Goal: Book appointment/travel/reservation

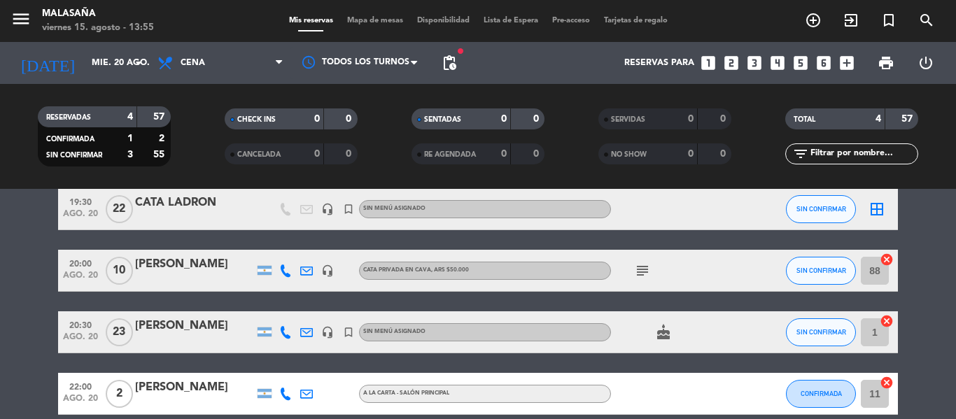
scroll to position [64, 0]
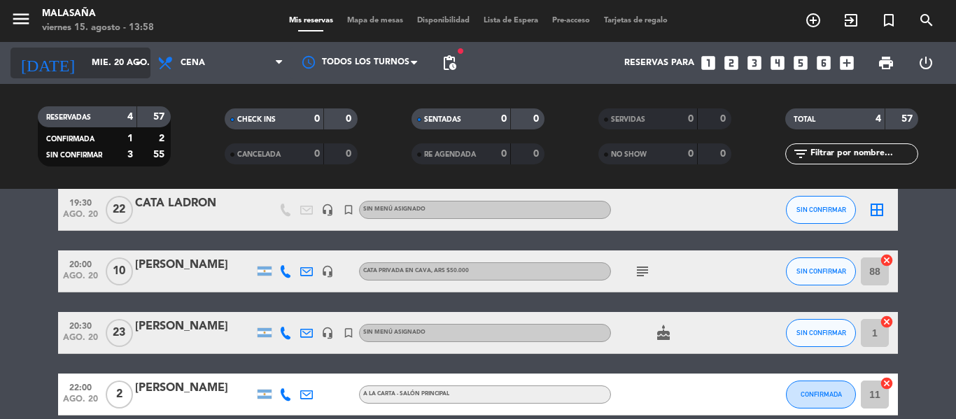
click at [98, 66] on input "mié. 20 ago." at bounding box center [144, 63] width 118 height 24
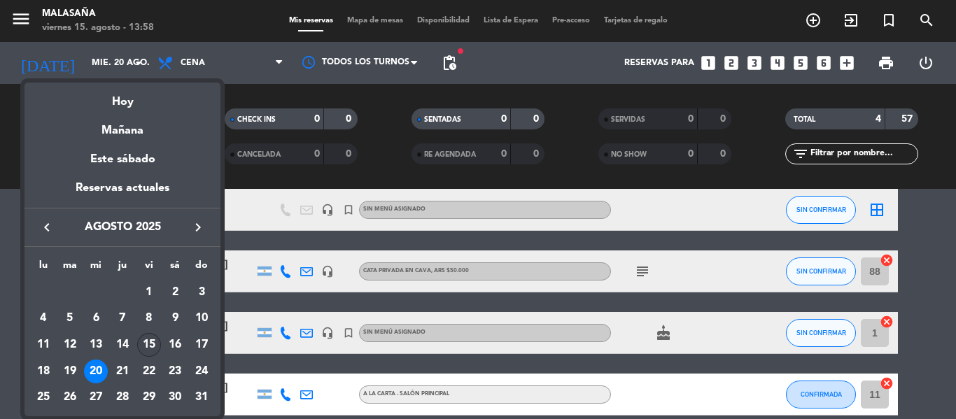
click at [142, 347] on div "15" at bounding box center [149, 345] width 24 height 24
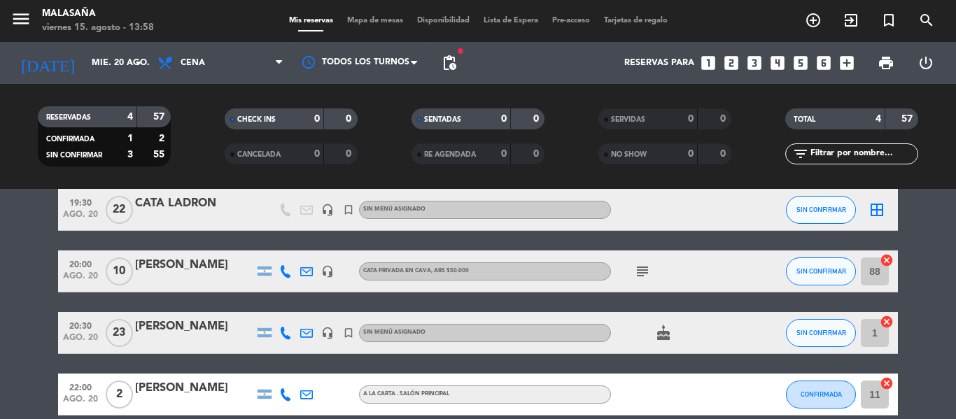
type input "vie. 15 ago."
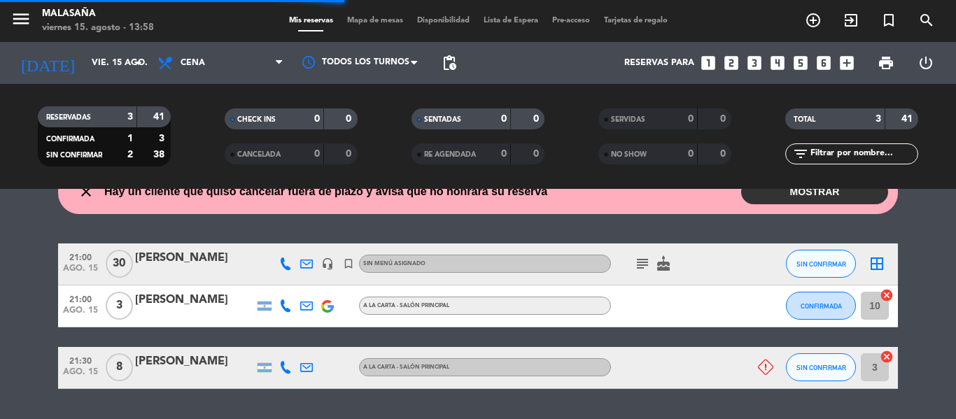
scroll to position [104, 0]
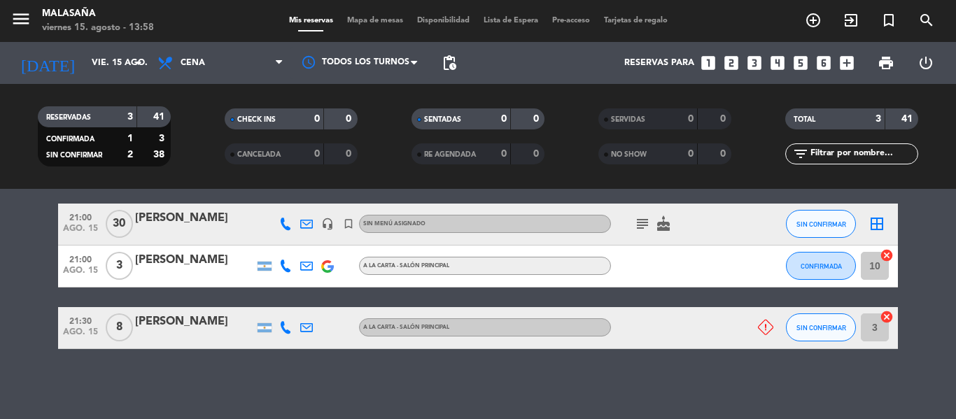
click at [187, 334] on div at bounding box center [194, 336] width 119 height 11
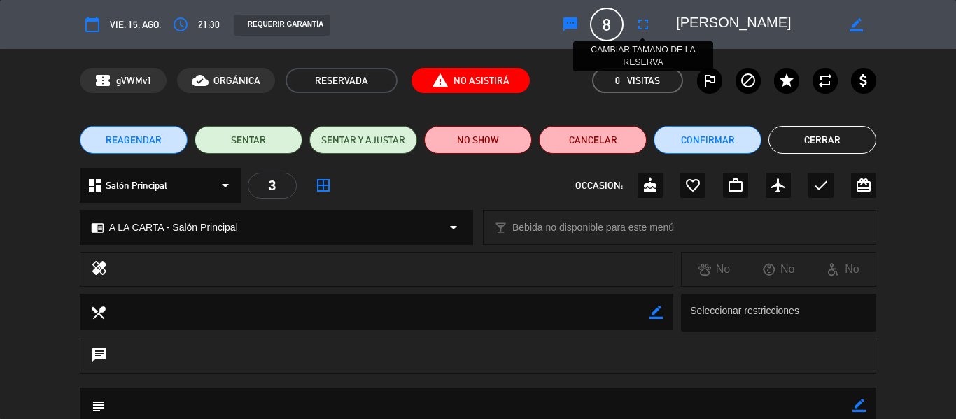
click at [646, 25] on icon "fullscreen" at bounding box center [643, 24] width 17 height 17
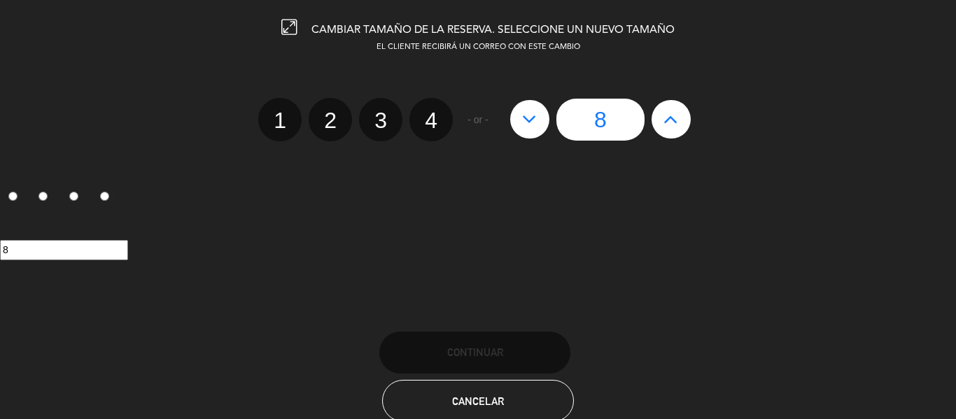
click at [669, 118] on icon at bounding box center [671, 119] width 15 height 22
type input "9"
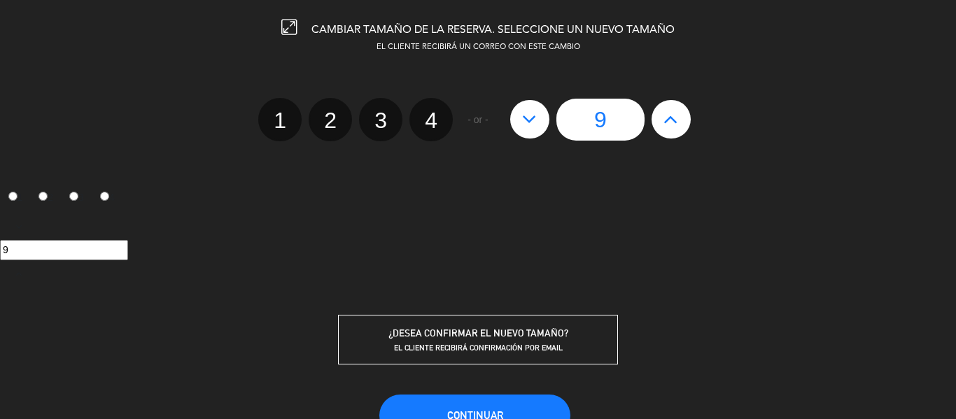
scroll to position [96, 0]
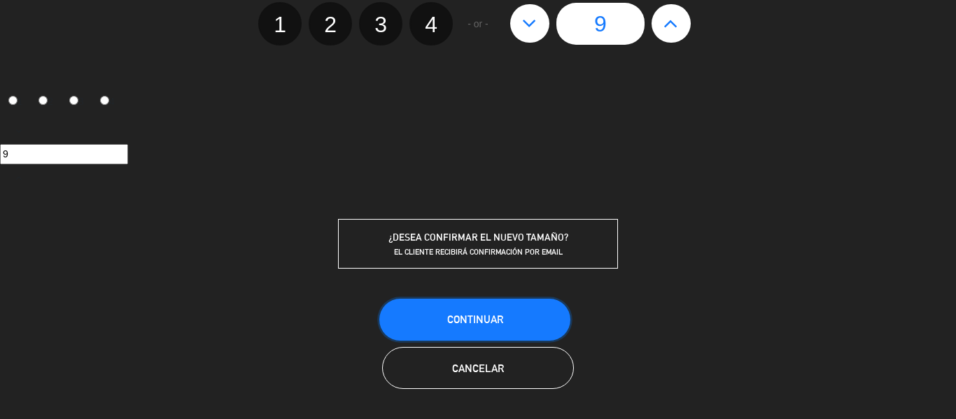
click at [474, 327] on button "Continuar" at bounding box center [474, 320] width 191 height 42
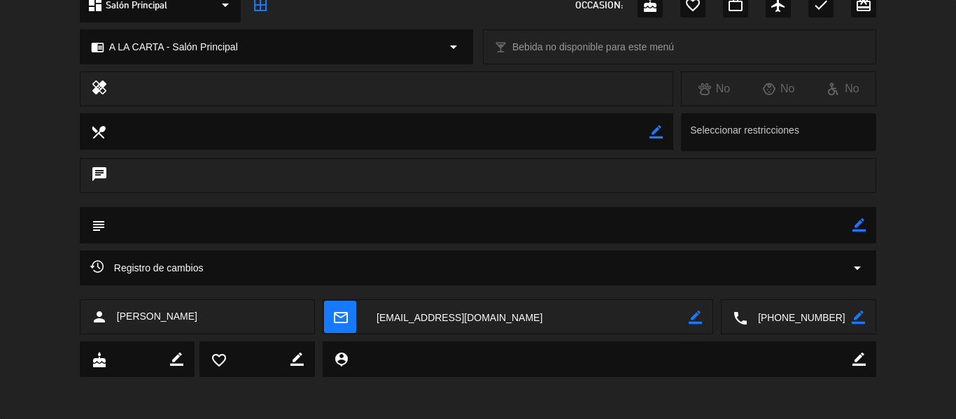
scroll to position [0, 0]
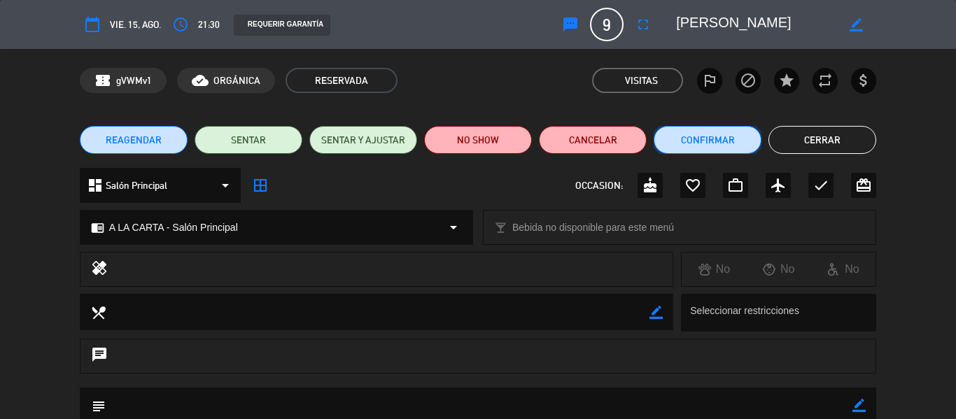
click at [710, 144] on button "Confirmar" at bounding box center [708, 140] width 108 height 28
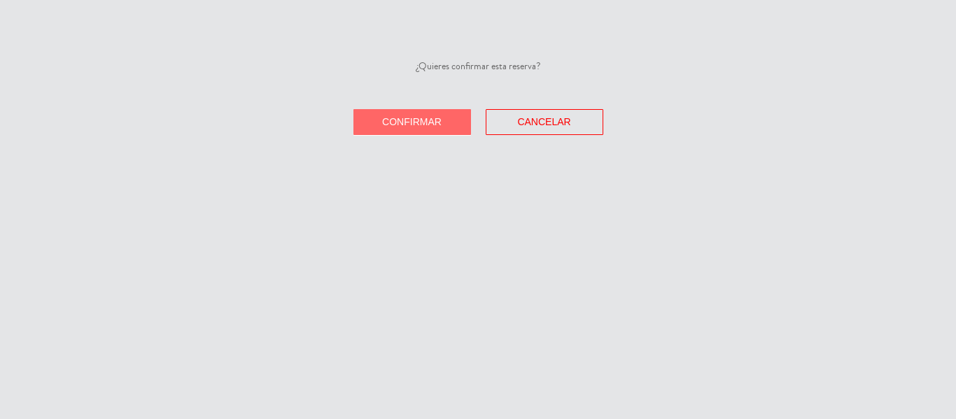
click at [419, 124] on span "Confirmar" at bounding box center [412, 121] width 60 height 11
